Goal: Task Accomplishment & Management: Use online tool/utility

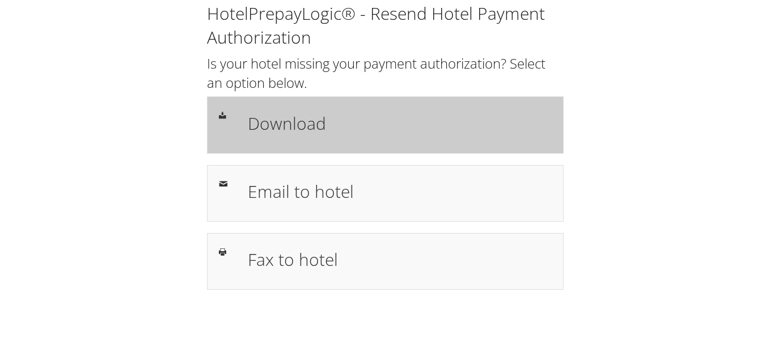
click at [484, 115] on h1 "Download" at bounding box center [400, 124] width 304 height 26
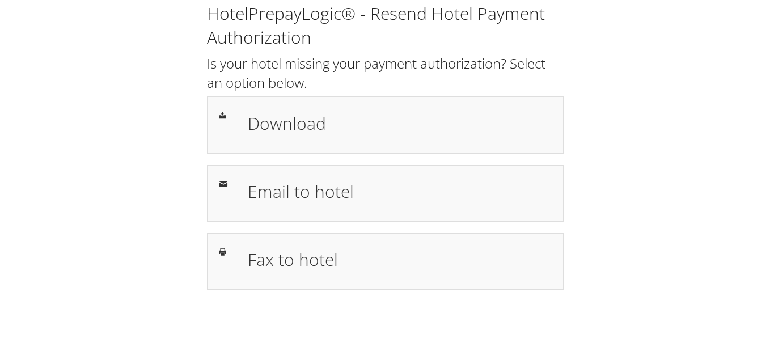
click at [499, 155] on div "HotelPrepayLogic® - Resend Hotel Payment Authorization Is your hotel missing yo…" at bounding box center [385, 146] width 374 height 288
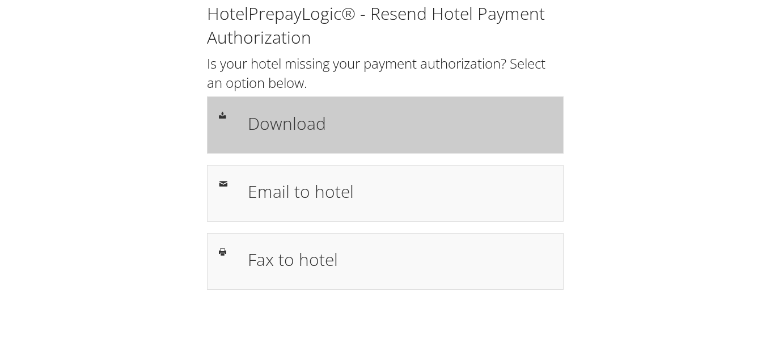
click at [513, 128] on h1 "Download" at bounding box center [400, 124] width 304 height 26
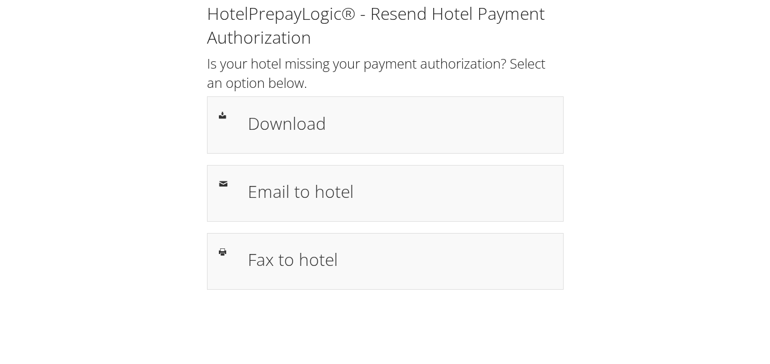
click at [488, 128] on h1 "Download" at bounding box center [400, 124] width 304 height 26
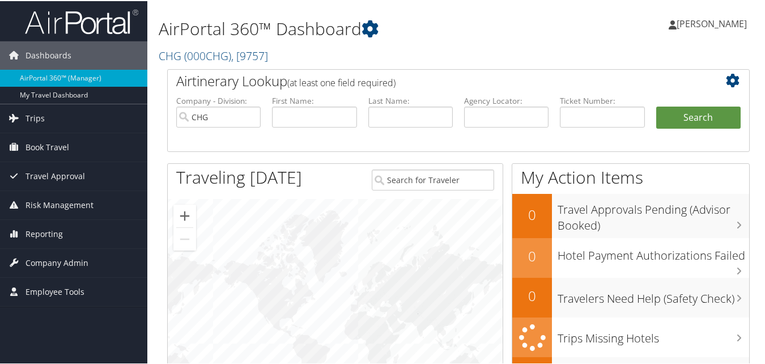
click at [207, 305] on div at bounding box center [335, 318] width 335 height 241
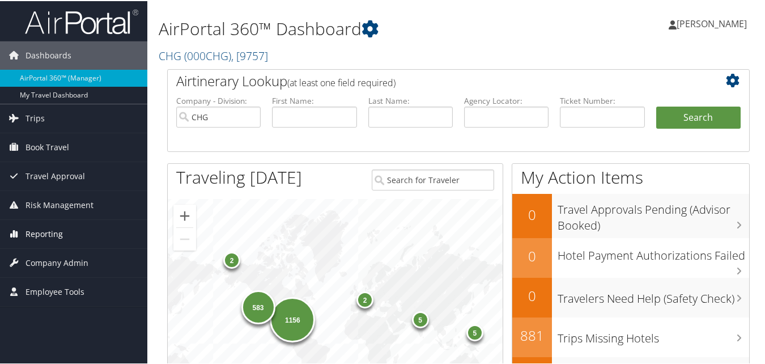
click at [54, 235] on span "Reporting" at bounding box center [44, 233] width 37 height 28
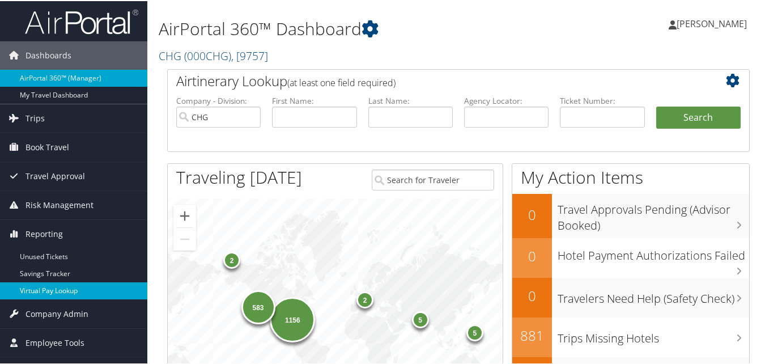
click at [47, 284] on link "Virtual Pay Lookup" at bounding box center [73, 289] width 147 height 17
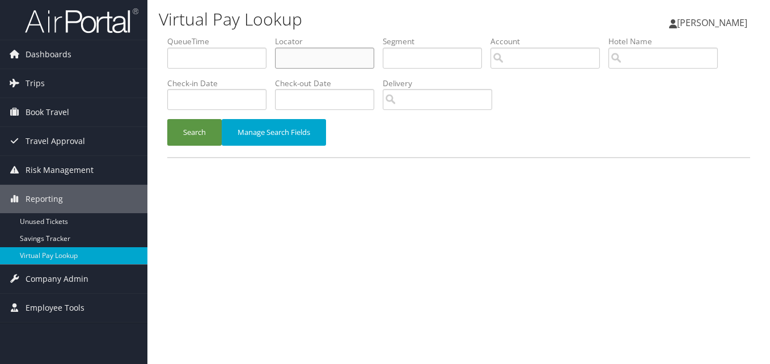
click at [336, 60] on input "text" at bounding box center [324, 58] width 99 height 21
paste input "HRZZOE"
click at [299, 65] on input "HRZZOE" at bounding box center [324, 58] width 99 height 21
click at [300, 61] on input "HRZZOE" at bounding box center [324, 58] width 99 height 21
type input "HRZZOE"
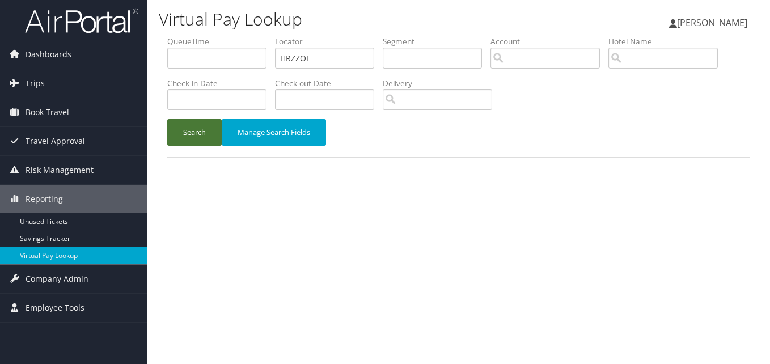
click at [219, 131] on button "Search" at bounding box center [194, 132] width 54 height 27
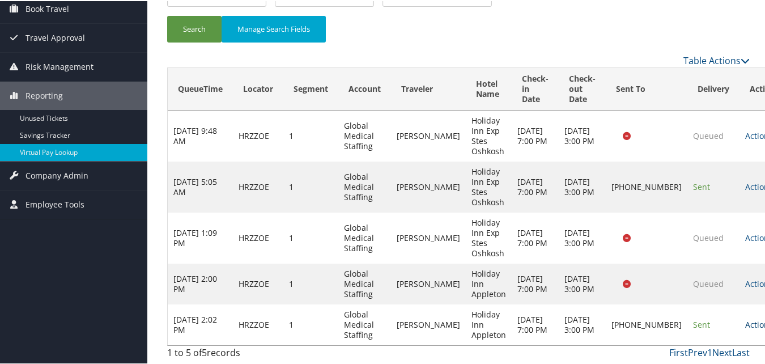
click at [745, 318] on link "Actions" at bounding box center [763, 323] width 36 height 11
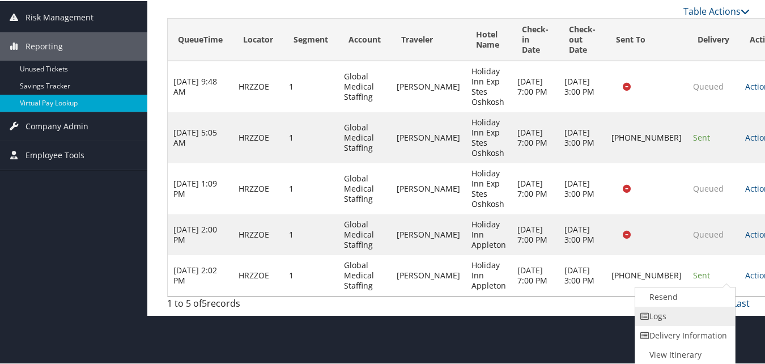
click at [663, 316] on link "Logs" at bounding box center [683, 315] width 97 height 19
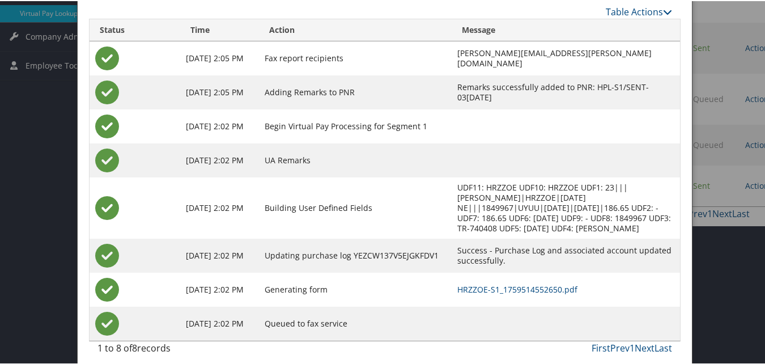
scroll to position [251, 0]
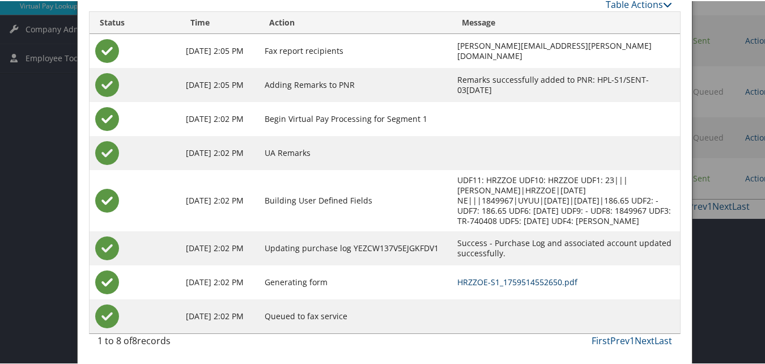
click at [529, 282] on link "HRZZOE-S1_1759514552650.pdf" at bounding box center [517, 281] width 120 height 11
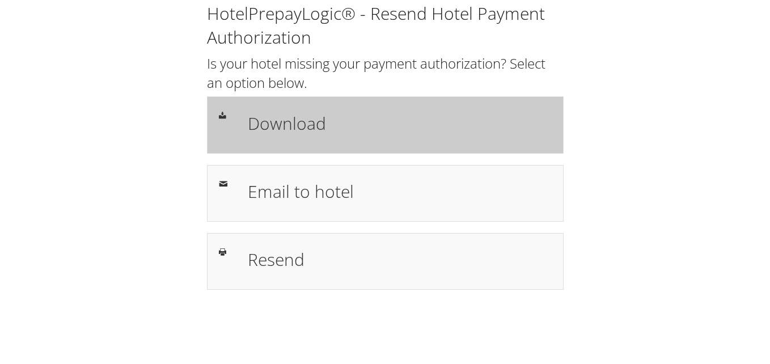
click at [346, 116] on h1 "Download" at bounding box center [400, 124] width 304 height 26
click at [401, 131] on h1 "Download" at bounding box center [400, 124] width 304 height 26
click at [425, 120] on h1 "Download" at bounding box center [400, 124] width 304 height 26
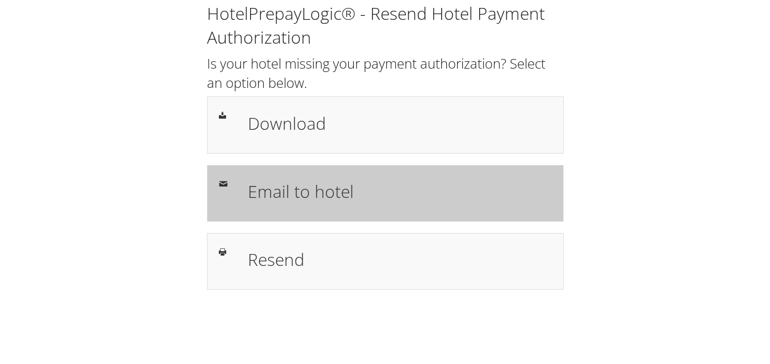
click at [320, 192] on h1 "Email to hotel" at bounding box center [400, 192] width 304 height 26
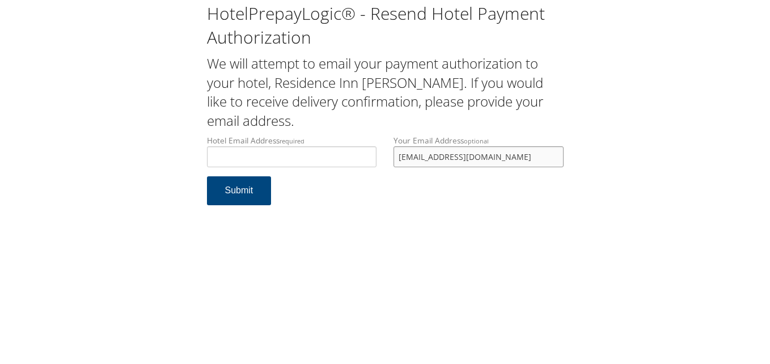
drag, startPoint x: 0, startPoint y: 0, endPoint x: 383, endPoint y: 168, distance: 418.3
click at [383, 168] on div "Hotel Email Address required Hotel email address is required Your Email Address…" at bounding box center [385, 155] width 374 height 41
click at [361, 163] on input "Hotel Email Address required" at bounding box center [292, 156] width 170 height 21
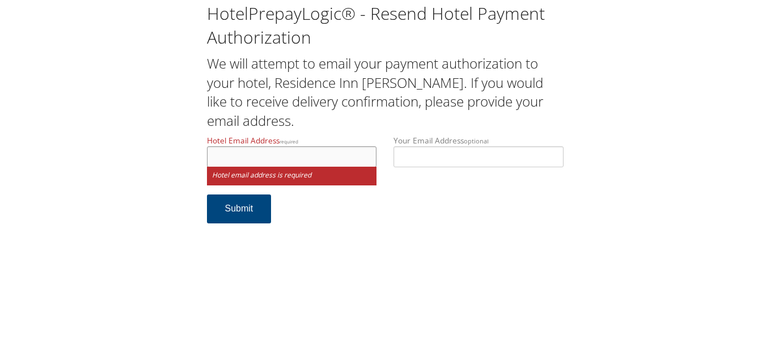
drag, startPoint x: 286, startPoint y: 158, endPoint x: 294, endPoint y: 145, distance: 15.3
click at [286, 158] on input "Hotel Email Address required" at bounding box center [292, 156] width 170 height 21
drag, startPoint x: 260, startPoint y: 137, endPoint x: 260, endPoint y: 144, distance: 7.4
click at [260, 137] on label "Hotel Email Address required residence" at bounding box center [292, 151] width 170 height 32
click at [260, 146] on input "residence" at bounding box center [292, 156] width 170 height 21
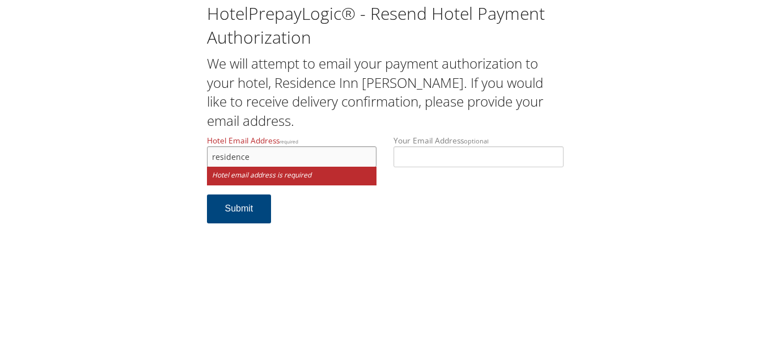
click at [264, 146] on input "residence" at bounding box center [292, 156] width 170 height 21
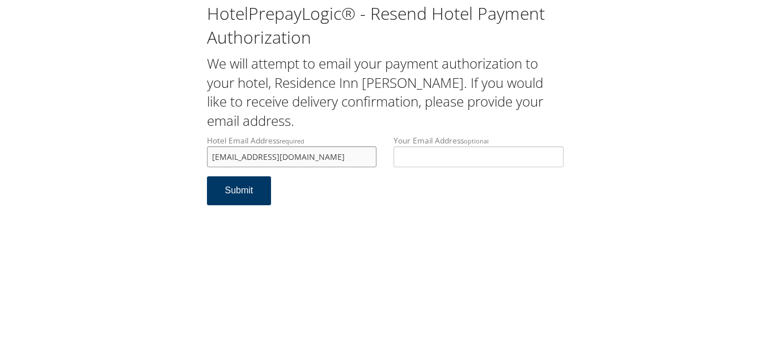
type input "residence4610@gmail.com"
click at [237, 190] on button "Submit" at bounding box center [239, 190] width 65 height 29
click at [44, 155] on div "HotelPrepayLogic® - Resend Hotel Payment Authorization We will attempt to email…" at bounding box center [384, 108] width 747 height 217
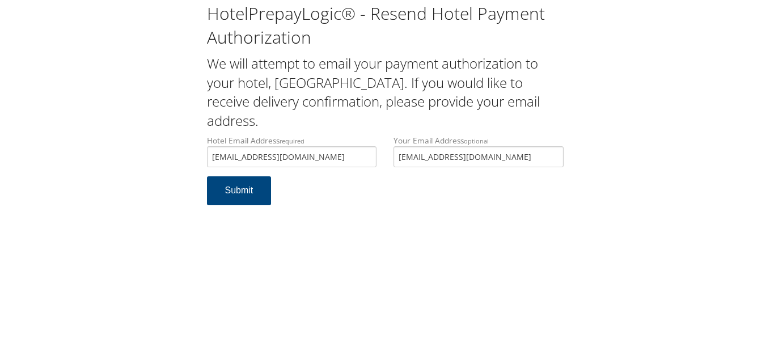
click at [248, 159] on input "[EMAIL_ADDRESS][DOMAIN_NAME]" at bounding box center [292, 156] width 170 height 21
type input "[EMAIL_ADDRESS][DOMAIN_NAME]"
click at [238, 197] on button "Submit" at bounding box center [239, 190] width 65 height 29
drag, startPoint x: 342, startPoint y: 160, endPoint x: 111, endPoint y: 135, distance: 232.7
click at [111, 135] on div "HotelPrepayLogic® - Resend Hotel Payment Authorization We will attempt to email…" at bounding box center [384, 108] width 747 height 217
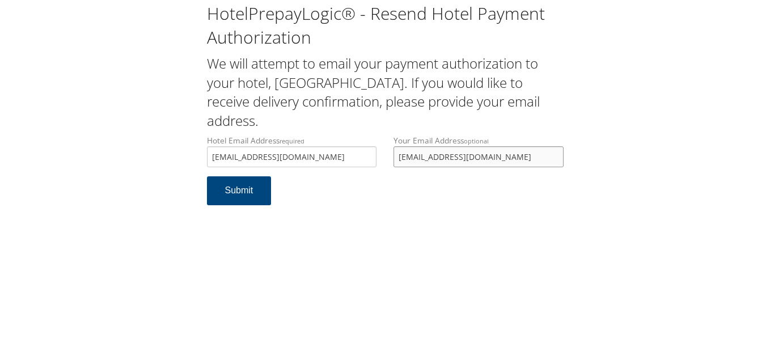
drag, startPoint x: 528, startPoint y: 159, endPoint x: 207, endPoint y: 155, distance: 320.3
click at [207, 158] on div "Hotel Email Address required [EMAIL_ADDRESS][DOMAIN_NAME] Hotel email address i…" at bounding box center [385, 155] width 374 height 41
drag, startPoint x: 338, startPoint y: 159, endPoint x: 191, endPoint y: 142, distance: 147.8
click at [191, 142] on div "HotelPrepayLogic® - Resend Hotel Payment Authorization We will attempt to email…" at bounding box center [384, 108] width 747 height 217
